Goal: Transaction & Acquisition: Book appointment/travel/reservation

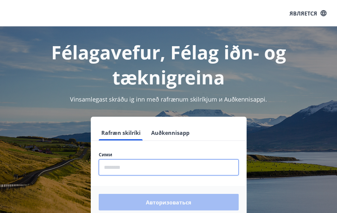
click at [147, 166] on input "phone" at bounding box center [169, 167] width 140 height 16
type input "*"
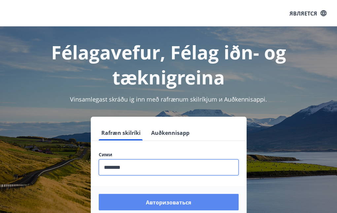
type input "********"
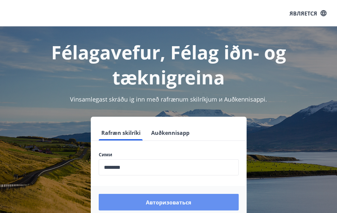
click at [169, 205] on button "Авторизоваться" at bounding box center [169, 202] width 140 height 17
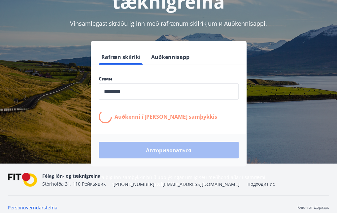
scroll to position [75, 0]
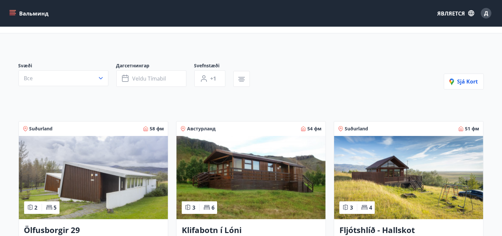
scroll to position [33, 0]
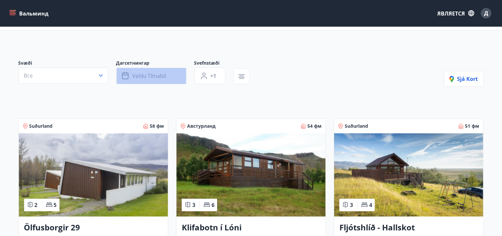
click at [170, 73] on button "Veldu tímabil" at bounding box center [151, 76] width 70 height 17
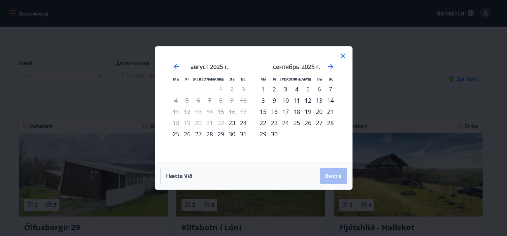
click at [307, 123] on font "26" at bounding box center [308, 123] width 7 height 8
click at [265, 134] on font "29" at bounding box center [263, 134] width 7 height 8
click at [332, 172] on font "Виста" at bounding box center [333, 175] width 17 height 7
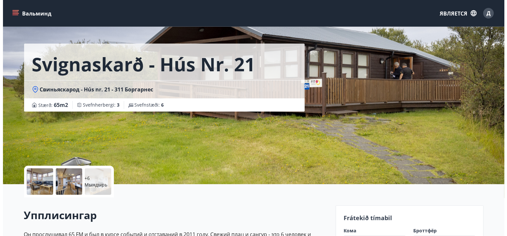
scroll to position [66, 0]
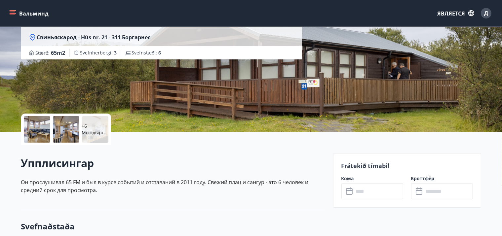
click at [91, 128] on p "+6 Мындырь" at bounding box center [95, 129] width 26 height 13
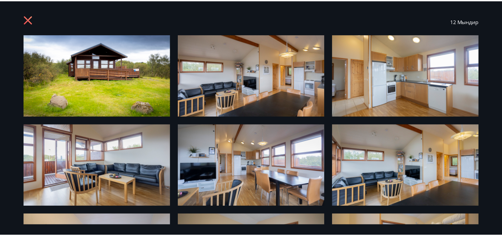
scroll to position [0, 0]
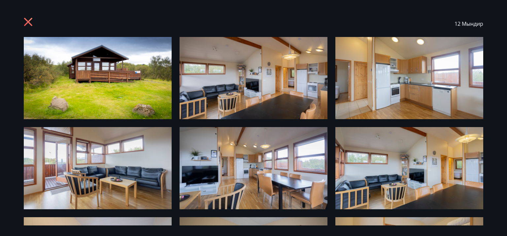
click at [30, 22] on icon at bounding box center [29, 22] width 11 height 11
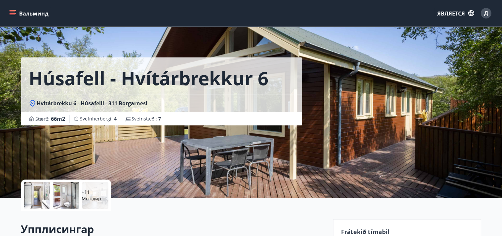
click at [100, 195] on p "+11 Мындир" at bounding box center [95, 195] width 26 height 13
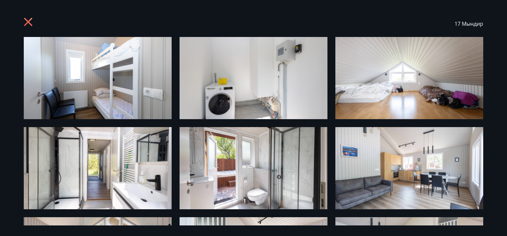
click at [25, 22] on icon at bounding box center [29, 22] width 11 height 11
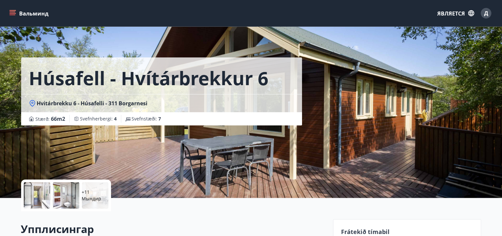
click at [101, 192] on p "+11 Мындир" at bounding box center [95, 195] width 26 height 13
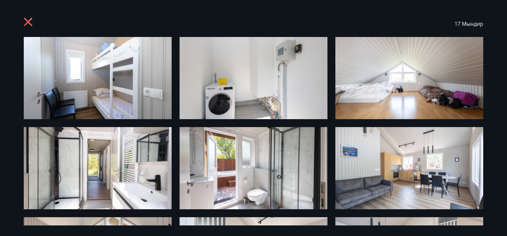
drag, startPoint x: 29, startPoint y: 20, endPoint x: 32, endPoint y: 25, distance: 5.6
click at [29, 20] on icon at bounding box center [28, 22] width 8 height 8
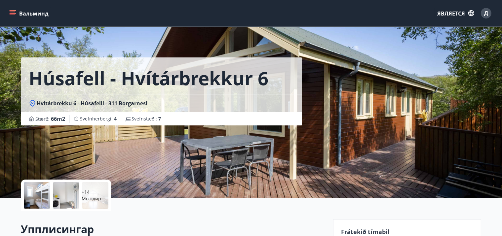
click at [93, 196] on font "+14 Мындир" at bounding box center [91, 195] width 19 height 13
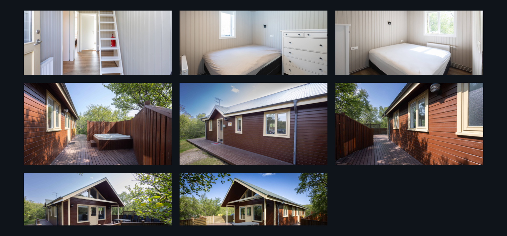
scroll to position [313, 0]
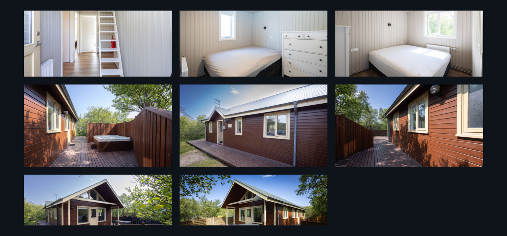
click at [117, 144] on img at bounding box center [98, 126] width 148 height 82
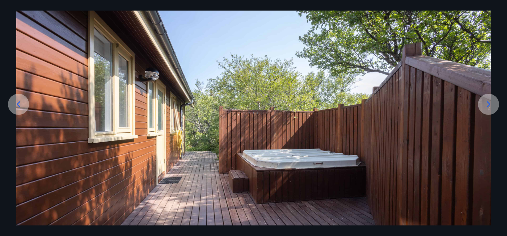
scroll to position [0, 0]
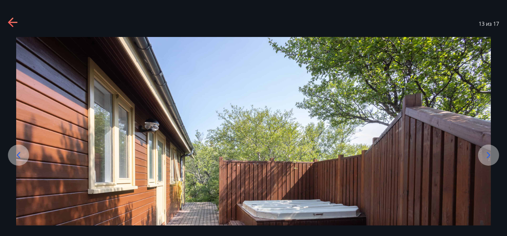
click at [10, 24] on icon at bounding box center [10, 21] width 5 height 9
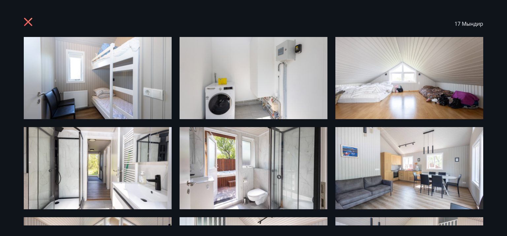
click at [25, 22] on icon at bounding box center [29, 22] width 11 height 11
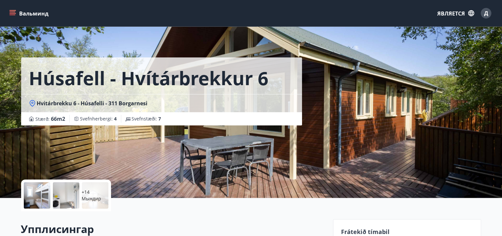
click at [105, 119] on font "Svefnherbergi" at bounding box center [95, 119] width 31 height 6
click at [145, 119] on font "Svefnstæði" at bounding box center [144, 119] width 24 height 6
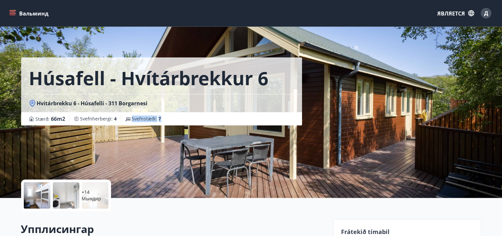
click at [145, 119] on font "Svefnstæði" at bounding box center [144, 119] width 24 height 6
click at [98, 120] on font "Svefnherbergi" at bounding box center [95, 119] width 31 height 6
drag, startPoint x: 169, startPoint y: 119, endPoint x: 21, endPoint y: 121, distance: 148.3
click at [21, 121] on div "Stærð : 66 m2 Svefnherbergi : 4 Svefnstæði : 7" at bounding box center [161, 118] width 281 height 13
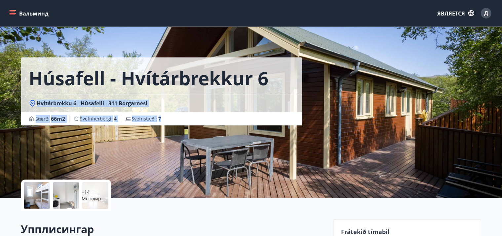
drag, startPoint x: 37, startPoint y: 104, endPoint x: 188, endPoint y: 124, distance: 152.3
click at [188, 124] on div "Húsafell - Hvítárbrekkur 6 Hvitárbrekku 6 - Húsafelli - 311 Borgarnesi Stærð : …" at bounding box center [161, 91] width 281 height 68
click at [172, 120] on div "Stærð : 66 m2 Svefnherbergi : 4 Svefnstæði : 7" at bounding box center [161, 119] width 265 height 8
drag, startPoint x: 155, startPoint y: 119, endPoint x: 19, endPoint y: 98, distance: 136.6
click at [19, 98] on div "Húsafell - Hvítárbrekkur 6 Hvitárbrekku 6 - Húsafelli - 311 Borgarnesi Stærð : …" at bounding box center [250, 99] width 475 height 198
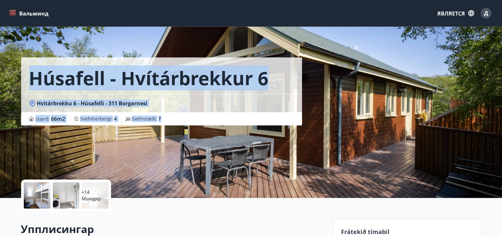
drag, startPoint x: 33, startPoint y: 79, endPoint x: 232, endPoint y: 119, distance: 203.5
click at [232, 119] on div "Húsafell - Hvítárbrekkur 6 Hvitárbrekku 6 - Húsafelli - 311 Borgarnesi Stærð : …" at bounding box center [161, 91] width 281 height 68
click at [161, 121] on font "7" at bounding box center [159, 119] width 3 height 6
drag, startPoint x: 170, startPoint y: 120, endPoint x: 20, endPoint y: 71, distance: 157.9
click at [20, 71] on div "Húsafell - Hvítárbrekkur 6 Hvitárbrekku 6 - Húsafelli - 311 Borgarnesi Stærð : …" at bounding box center [250, 99] width 475 height 198
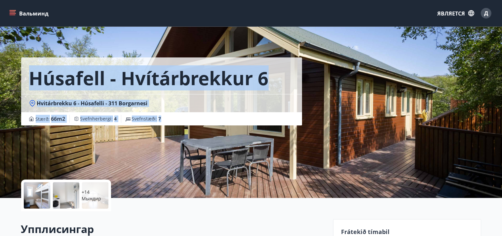
click at [30, 79] on font "Húsafell - Hvítárbrekkur 6" at bounding box center [148, 77] width 239 height 25
drag, startPoint x: 30, startPoint y: 79, endPoint x: 185, endPoint y: 126, distance: 161.9
click at [185, 126] on div "Húsafell - Hvítárbrekkur 6 Hvitárbrekku 6 - Húsafelli - 311 Borgarnesi Stærð : …" at bounding box center [174, 99] width 306 height 198
click at [171, 119] on div "Stærð : 66 m2 Svefnherbergi : 4 Svefnstæði : 7" at bounding box center [161, 119] width 265 height 8
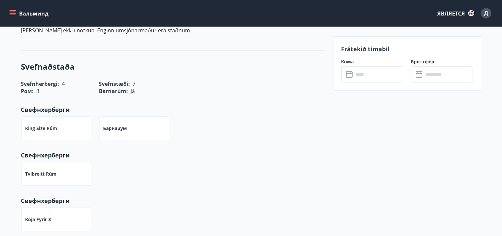
scroll to position [264, 0]
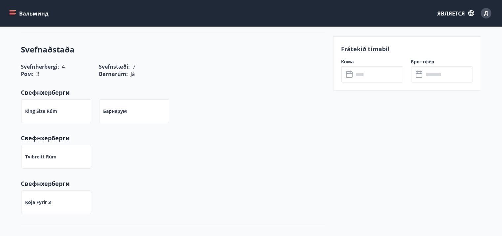
click at [116, 112] on font "Барнарум" at bounding box center [115, 111] width 24 height 6
click at [125, 145] on div "Tvíbreitt rúm" at bounding box center [169, 153] width 312 height 32
click at [51, 113] on font "King Size rúm" at bounding box center [41, 111] width 32 height 6
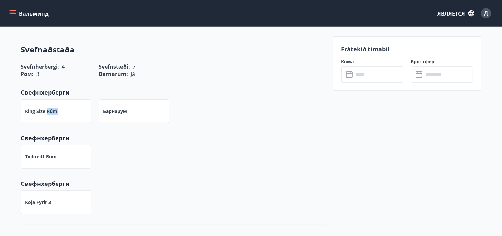
click at [51, 113] on font "King Size rúm" at bounding box center [41, 111] width 32 height 6
click at [167, 165] on div "Tvíbreitt rúm" at bounding box center [169, 153] width 312 height 32
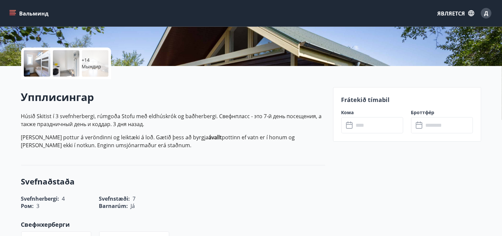
scroll to position [0, 0]
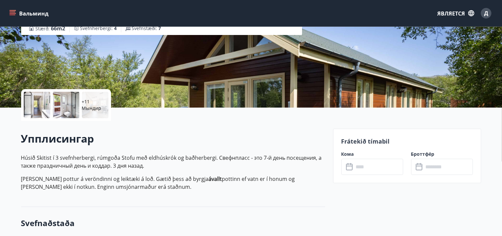
scroll to position [99, 0]
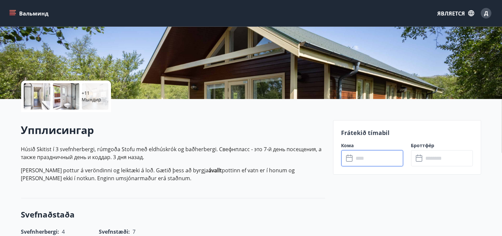
click at [361, 159] on input "text" at bounding box center [378, 158] width 49 height 16
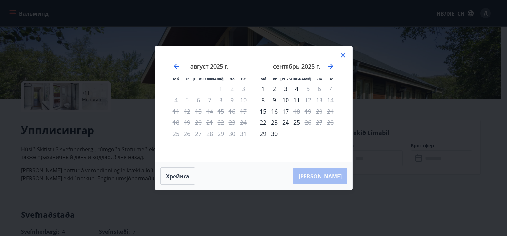
click at [343, 55] on icon at bounding box center [343, 56] width 8 height 8
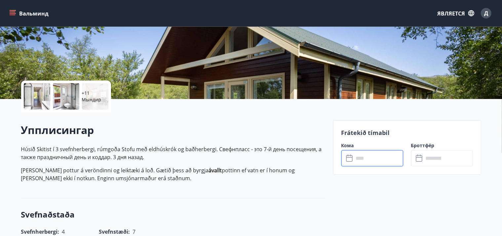
click at [379, 155] on input "text" at bounding box center [378, 158] width 49 height 16
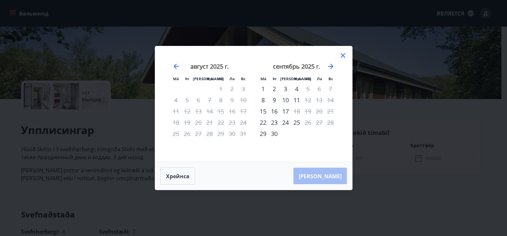
click at [346, 54] on icon at bounding box center [343, 56] width 8 height 8
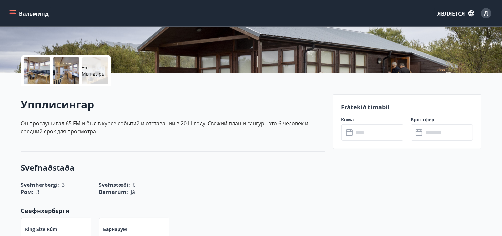
scroll to position [132, 0]
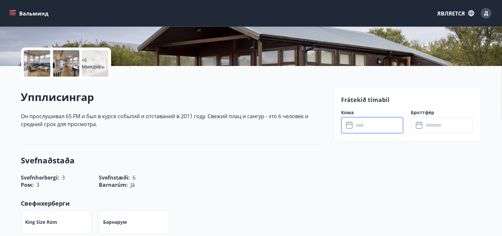
click at [363, 127] on input "text" at bounding box center [378, 125] width 49 height 16
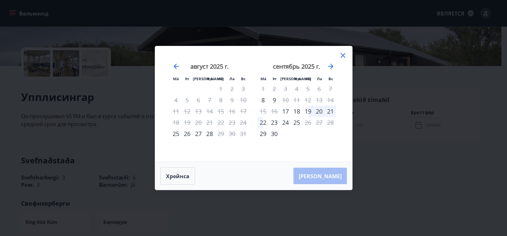
click at [345, 56] on icon at bounding box center [343, 56] width 8 height 8
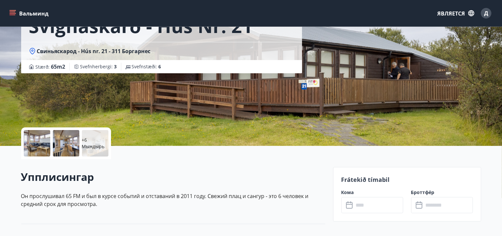
scroll to position [66, 0]
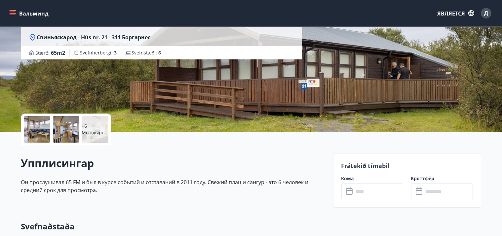
click at [370, 191] on input "text" at bounding box center [378, 191] width 49 height 16
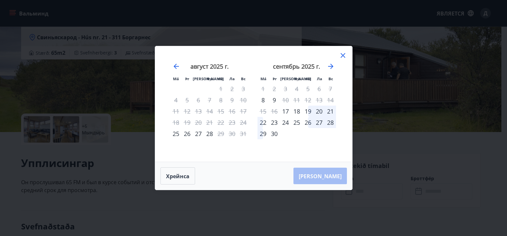
click at [309, 124] on div "26" at bounding box center [307, 122] width 11 height 11
click at [263, 135] on div "29" at bounding box center [263, 133] width 11 height 11
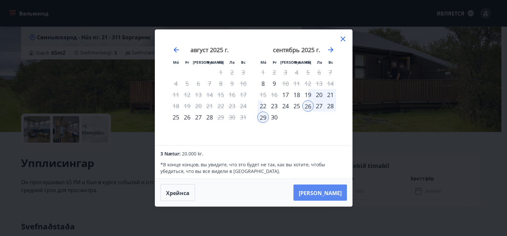
click at [334, 194] on font "[PERSON_NAME]" at bounding box center [320, 192] width 43 height 7
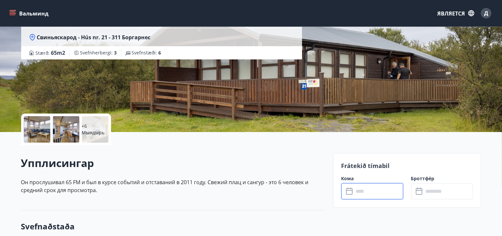
type input "******"
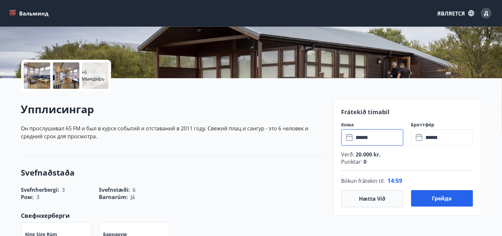
scroll to position [132, 0]
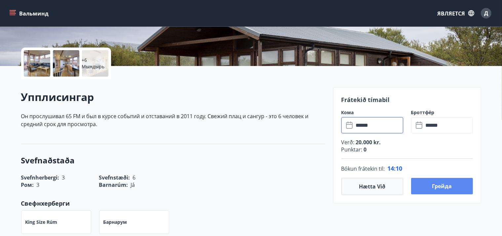
click at [446, 185] on font "Грейда" at bounding box center [442, 186] width 20 height 7
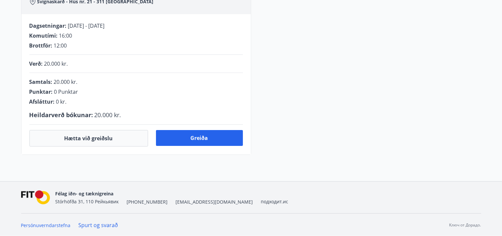
scroll to position [132, 0]
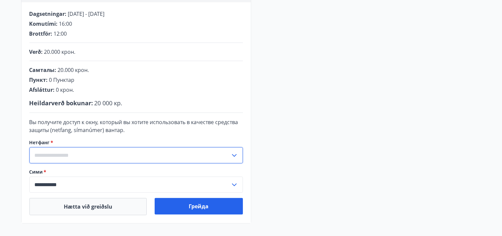
click at [79, 153] on input "text" at bounding box center [129, 155] width 201 height 16
click at [65, 154] on input "text" at bounding box center [129, 155] width 201 height 16
click at [66, 156] on input "text" at bounding box center [129, 155] width 201 height 16
click at [70, 171] on font "Skrá nýtt netfang" at bounding box center [56, 169] width 43 height 7
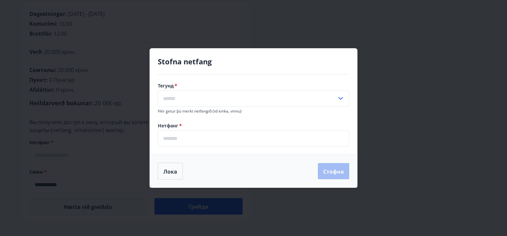
drag, startPoint x: 468, startPoint y: 96, endPoint x: 465, endPoint y: 98, distance: 3.6
click at [466, 97] on div "Stofna netfang Тегунд   * ​ Hér getur þú merkt netfangið (td einka, vinnu) Нетф…" at bounding box center [253, 118] width 507 height 236
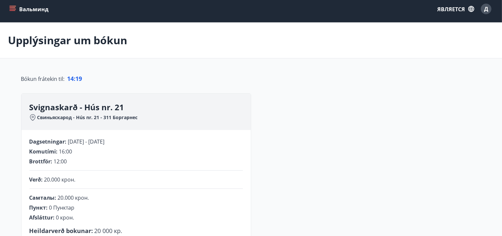
scroll to position [0, 0]
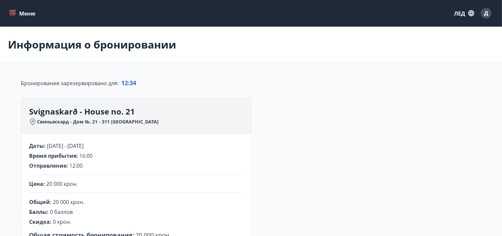
click at [251, 111] on div "**********" at bounding box center [251, 227] width 460 height 258
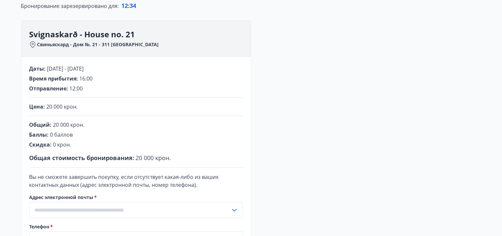
scroll to position [165, 0]
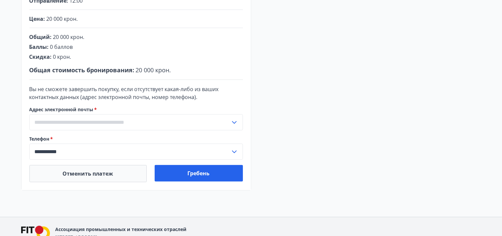
click at [112, 124] on input "text" at bounding box center [129, 122] width 201 height 16
click at [127, 134] on font "Зарегистрируйте новый адрес электронной почты" at bounding box center [100, 136] width 130 height 7
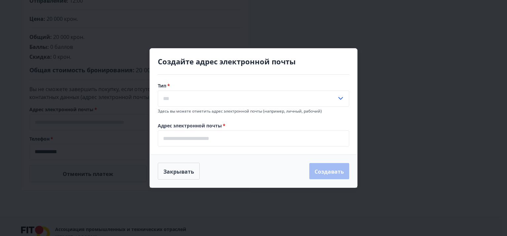
click at [190, 101] on input "text" at bounding box center [247, 98] width 179 height 16
click at [172, 111] on font "Дом" at bounding box center [168, 112] width 11 height 7
type input "*****"
click at [214, 141] on input "email" at bounding box center [254, 138] width 192 height 16
type input "**********"
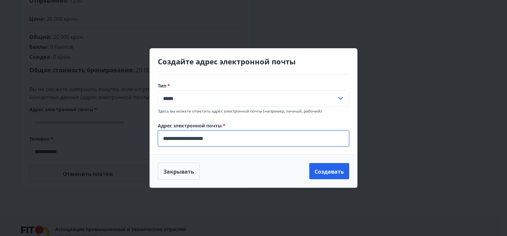
click at [290, 100] on input "*****" at bounding box center [247, 98] width 179 height 16
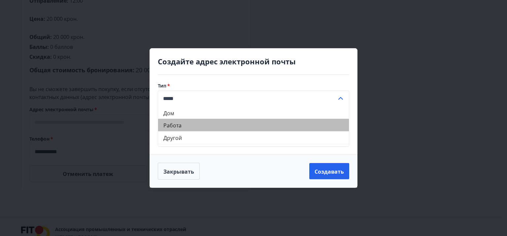
click at [216, 127] on li "Работа" at bounding box center [253, 125] width 191 height 13
type input "*****"
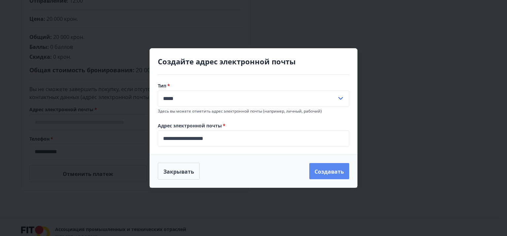
click at [329, 173] on font "Создавать" at bounding box center [329, 171] width 29 height 7
type input "**********"
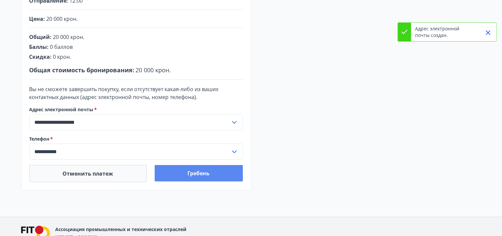
click at [201, 175] on font "Гребень" at bounding box center [199, 173] width 22 height 7
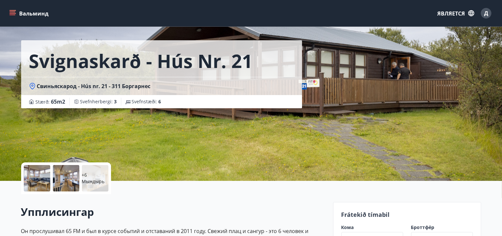
scroll to position [66, 0]
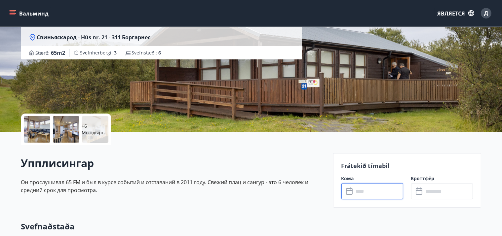
click at [374, 187] on input "text" at bounding box center [378, 191] width 49 height 16
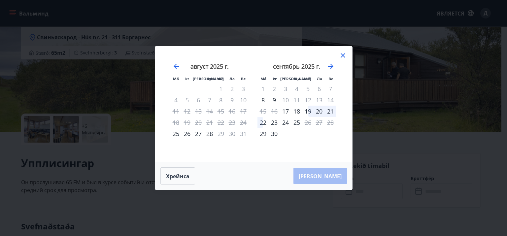
click at [342, 55] on icon at bounding box center [343, 56] width 8 height 8
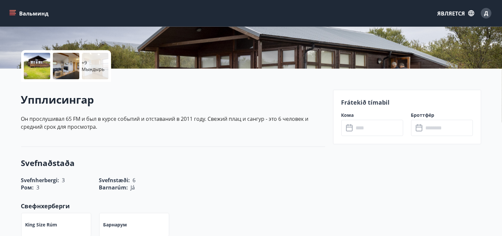
scroll to position [132, 0]
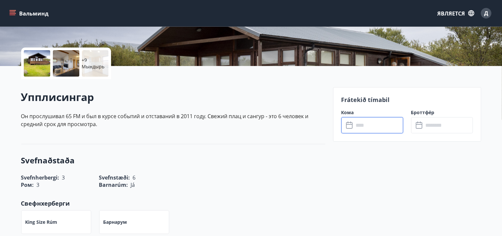
click at [365, 124] on input "text" at bounding box center [378, 125] width 49 height 16
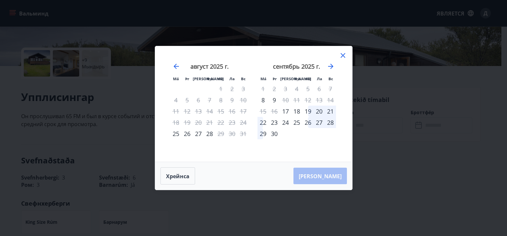
click at [342, 54] on icon at bounding box center [343, 56] width 8 height 8
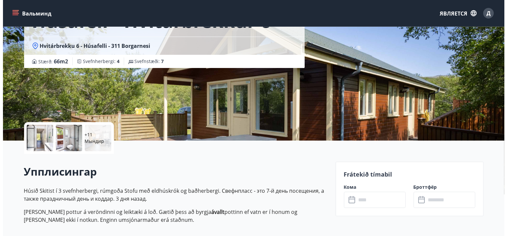
scroll to position [66, 0]
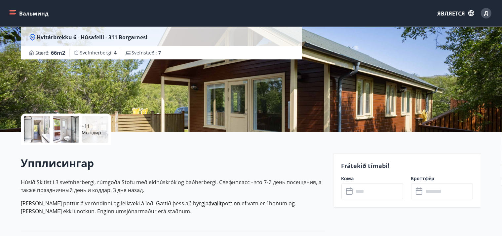
click at [371, 191] on input "text" at bounding box center [378, 191] width 49 height 16
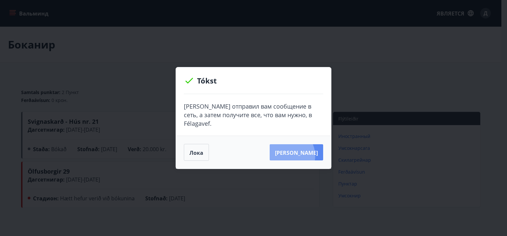
click at [298, 152] on font "[PERSON_NAME]" at bounding box center [296, 152] width 43 height 7
